Goal: Download file/media

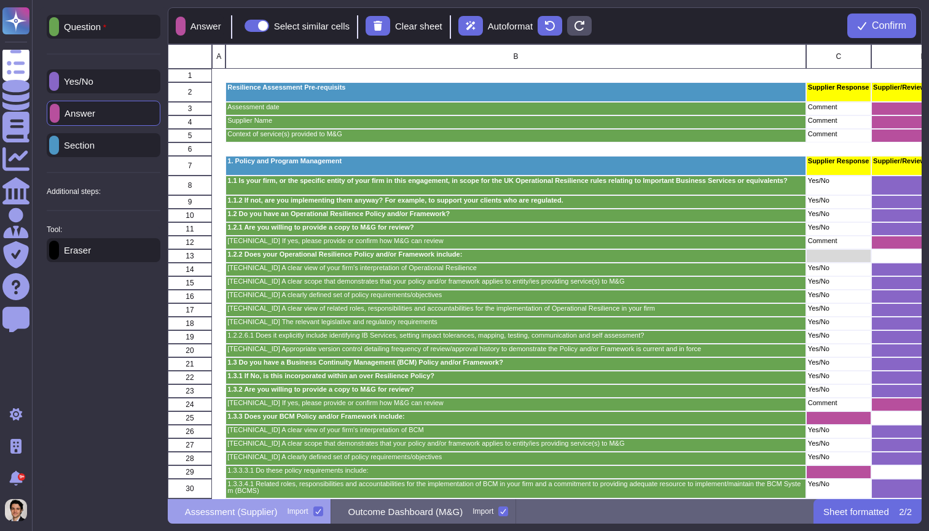
scroll to position [455, 754]
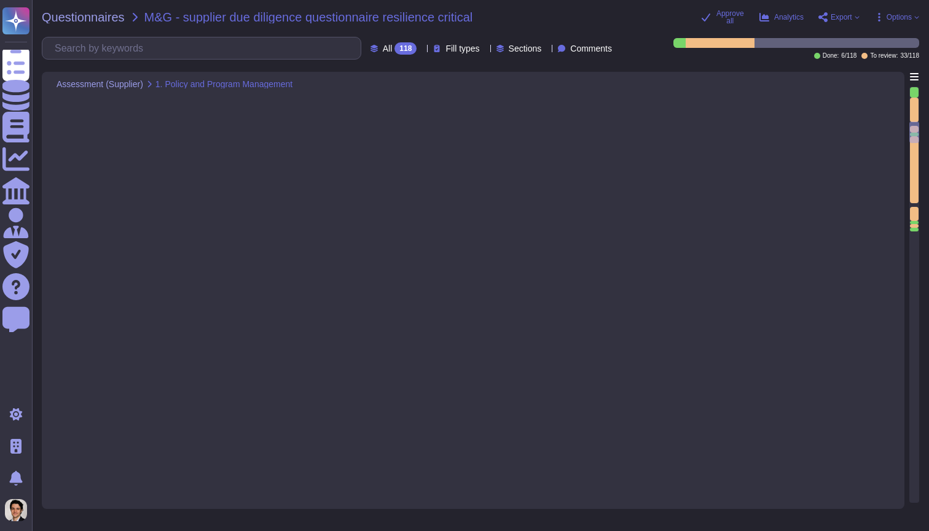
type textarea "Yes, Adobe has a defined central team known as the Enterprise Resilience Steeri…"
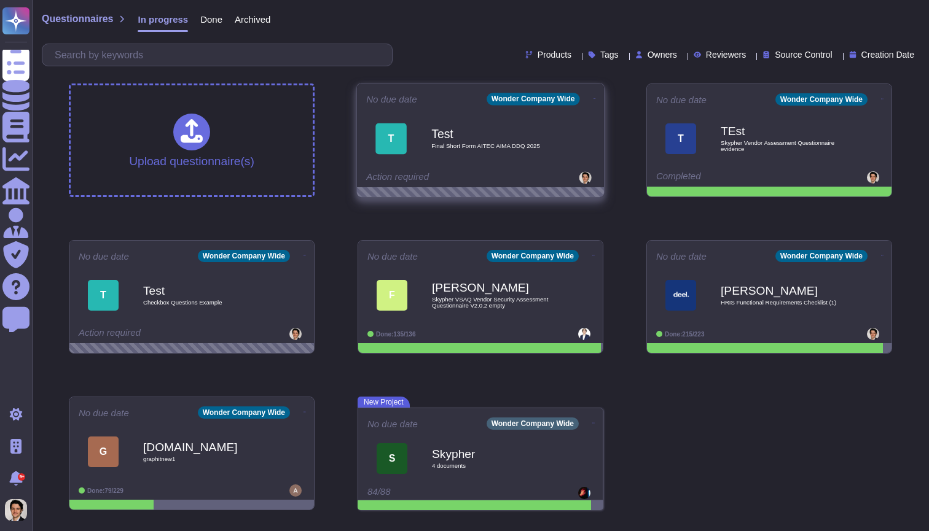
click at [473, 148] on span "Final Short Form AITEC AIMA DDQ 2025" at bounding box center [493, 146] width 124 height 6
